Goal: Book appointment/travel/reservation

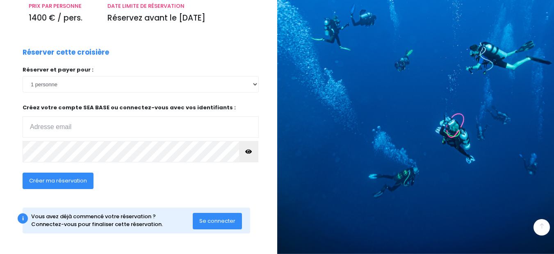
scroll to position [139, 0]
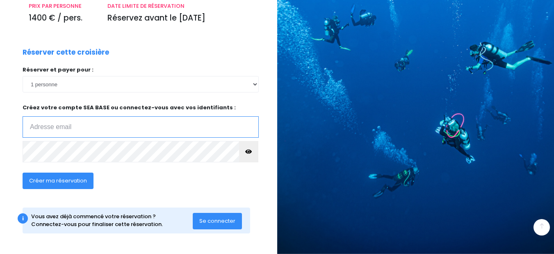
click at [117, 128] on input "email" at bounding box center [141, 126] width 236 height 21
type input "p.desmurger@laposte.net"
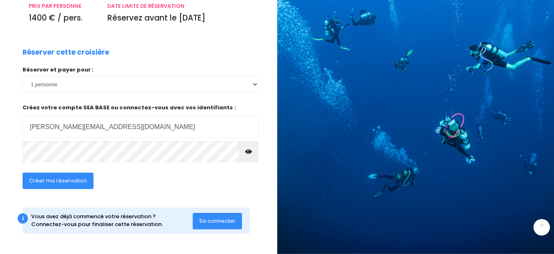
click at [248, 151] on icon "button" at bounding box center [248, 151] width 7 height 0
click at [80, 180] on span "Créer ma réservation" at bounding box center [58, 180] width 58 height 8
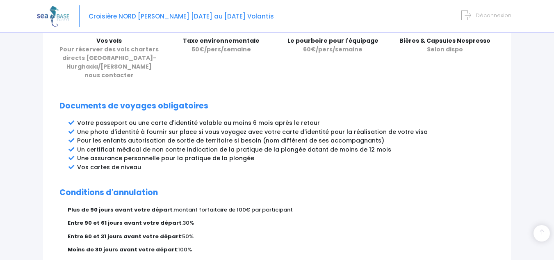
scroll to position [491, 0]
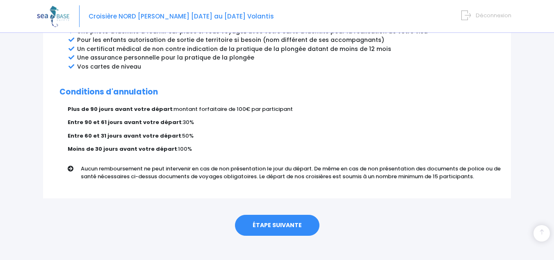
click at [270, 215] on link "ÉTAPE SUIVANTE" at bounding box center [277, 225] width 85 height 21
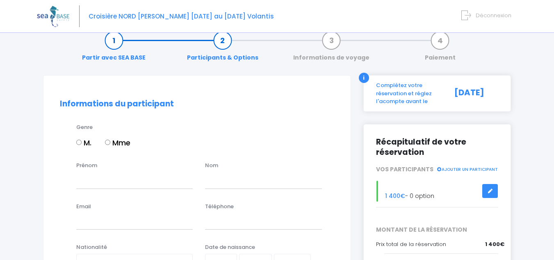
scroll to position [5, 0]
